Goal: Task Accomplishment & Management: Manage account settings

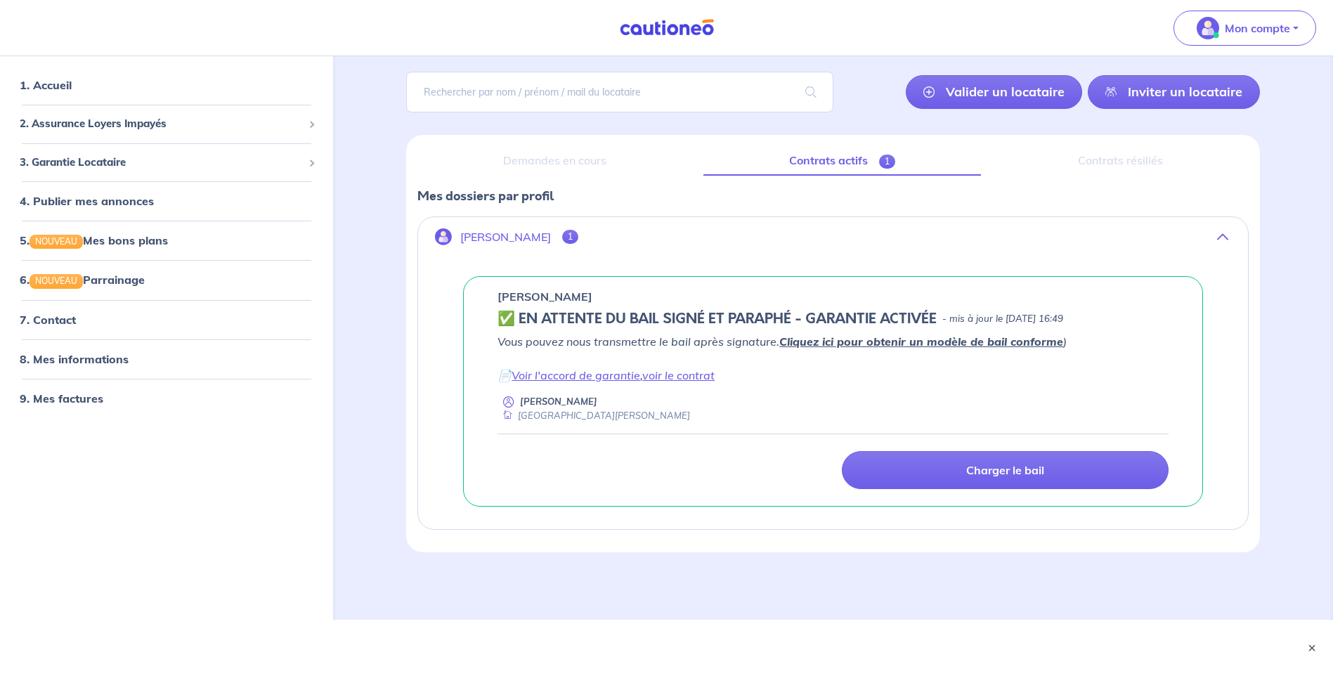
click at [814, 52] on nav "Mon compte MON ESPACE PROPRIÉTAIRE 1. Accueil 2. Assurance Loyers Impayés Sousc…" at bounding box center [666, 28] width 1333 height 56
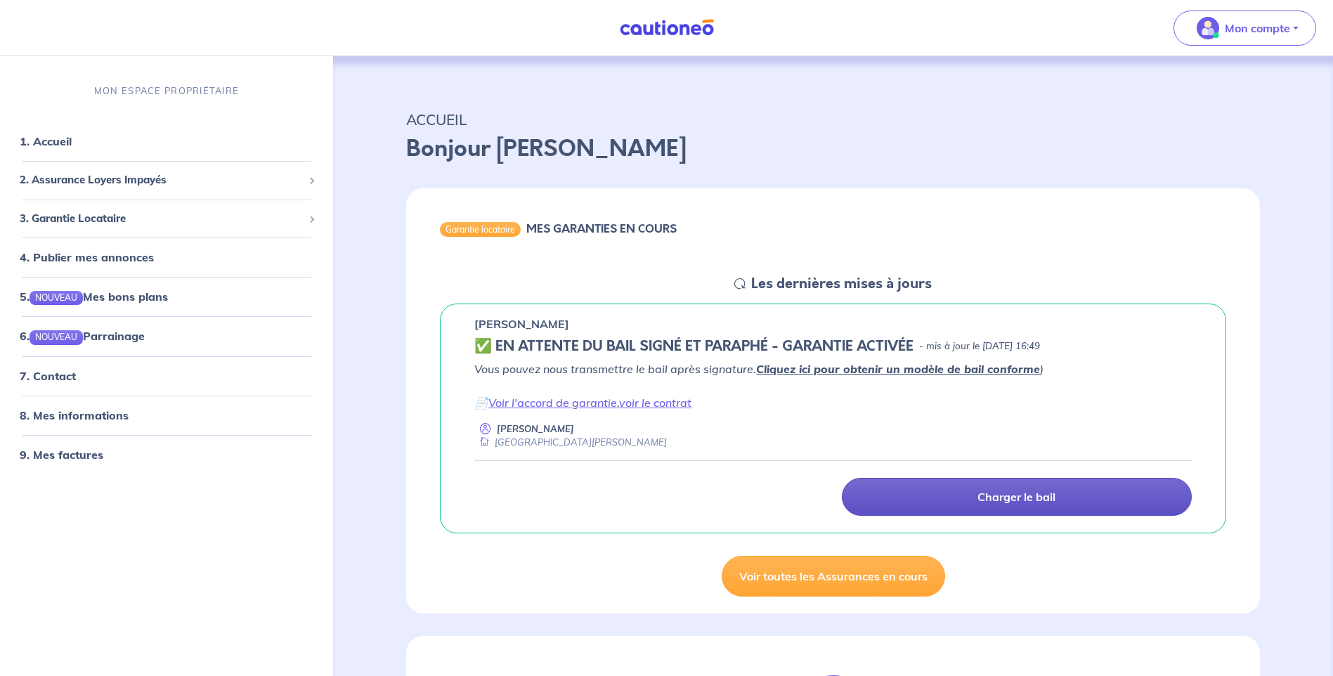
click at [941, 497] on link "Charger le bail" at bounding box center [1017, 497] width 350 height 38
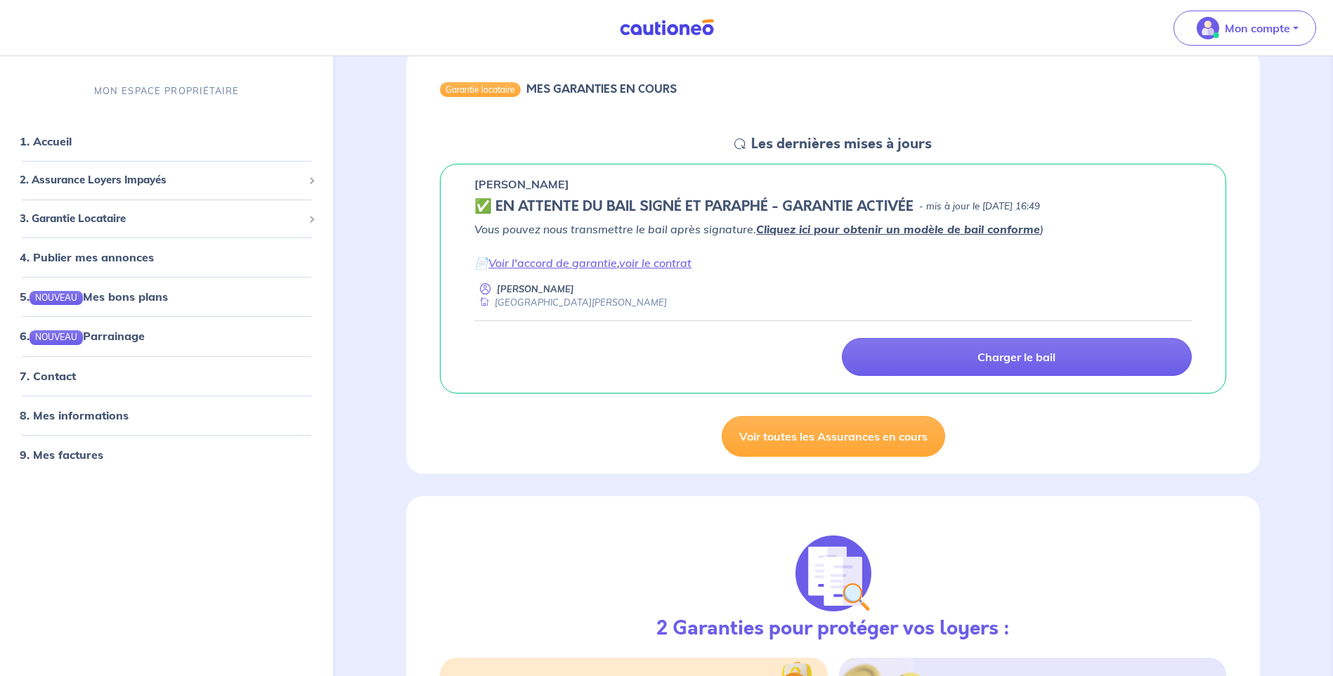
scroll to position [140, 0]
click at [806, 440] on link "Voir toutes les Assurances en cours" at bounding box center [832, 435] width 223 height 41
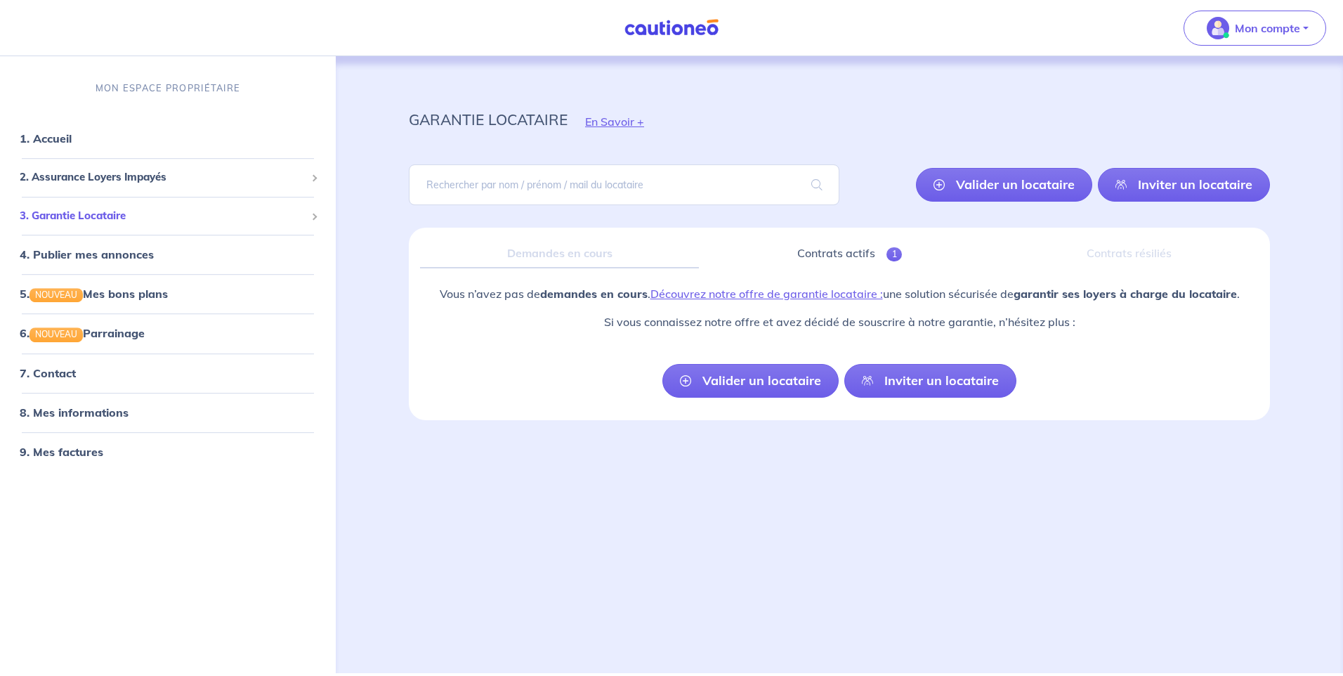
click at [99, 206] on div "3. Garantie Locataire" at bounding box center [168, 215] width 325 height 27
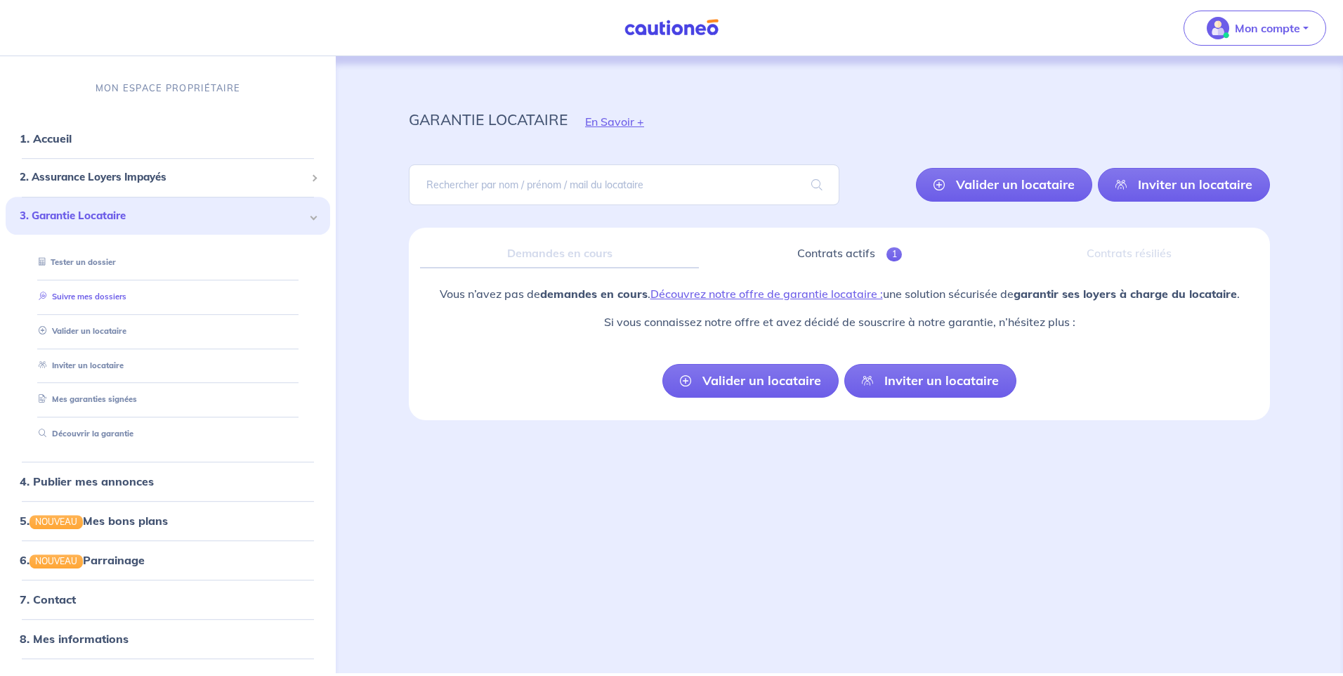
click at [103, 292] on link "Suivre mes dossiers" at bounding box center [79, 297] width 93 height 10
click at [880, 254] on link "Contrats actifs 1" at bounding box center [849, 254] width 279 height 30
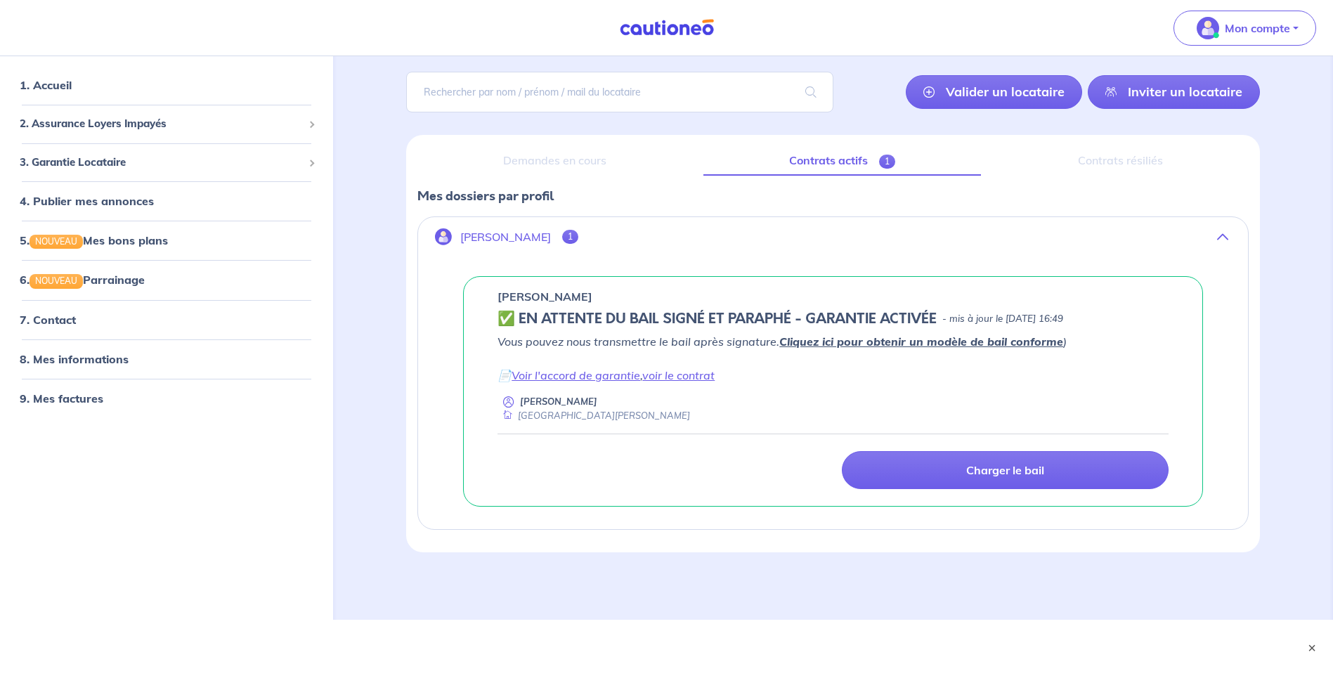
click at [1216, 233] on button "Stephane Vindry 1" at bounding box center [833, 237] width 830 height 34
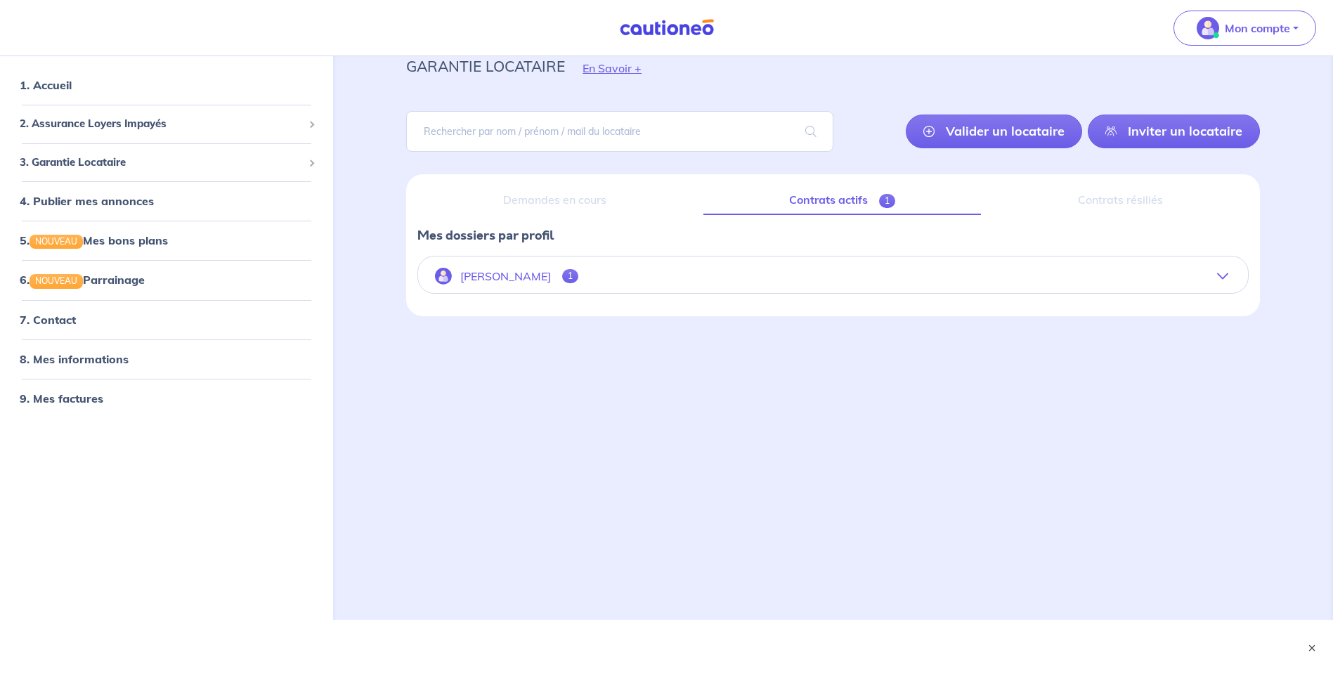
scroll to position [53, 0]
click at [1222, 268] on button "Stephane Vindry 1" at bounding box center [833, 276] width 830 height 34
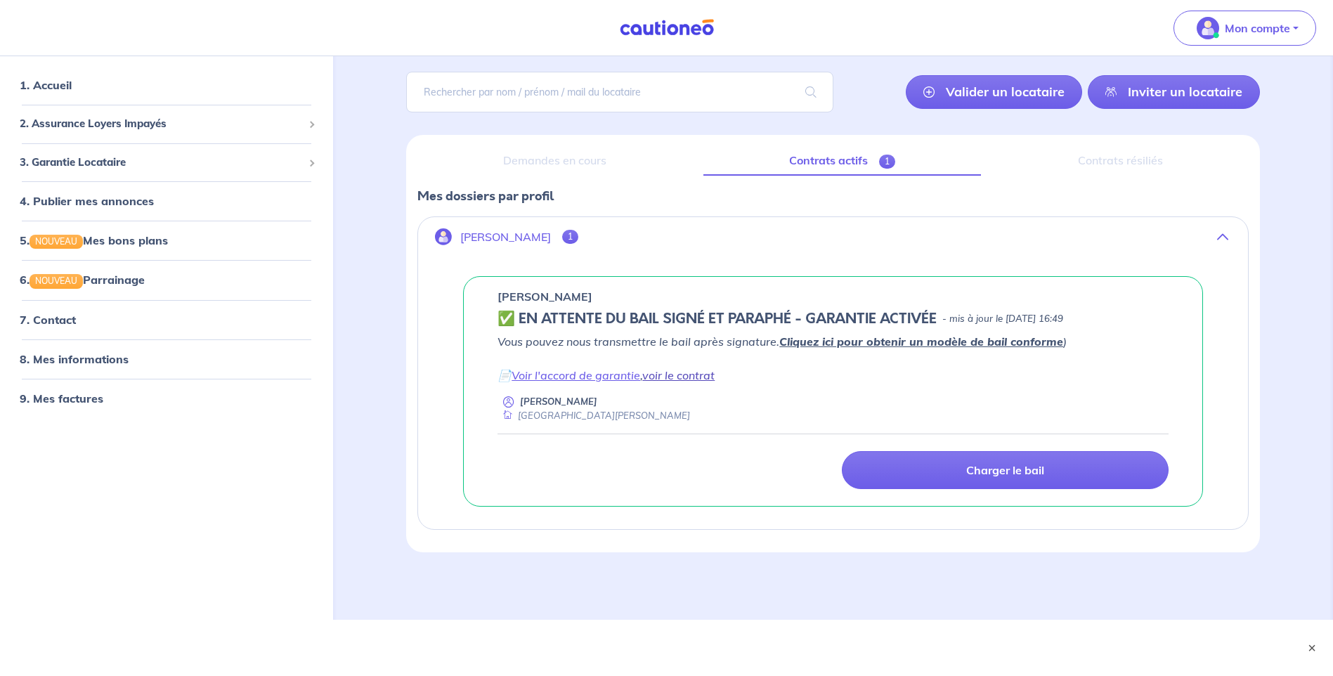
click at [693, 379] on link "voir le contrat" at bounding box center [678, 375] width 72 height 14
click at [684, 369] on link "voir le contrat" at bounding box center [678, 375] width 72 height 14
click at [553, 377] on link "Voir l'accord de garantie" at bounding box center [575, 375] width 129 height 14
click at [680, 382] on link "voir le contrat" at bounding box center [678, 375] width 72 height 14
